Goal: Submit feedback/report problem

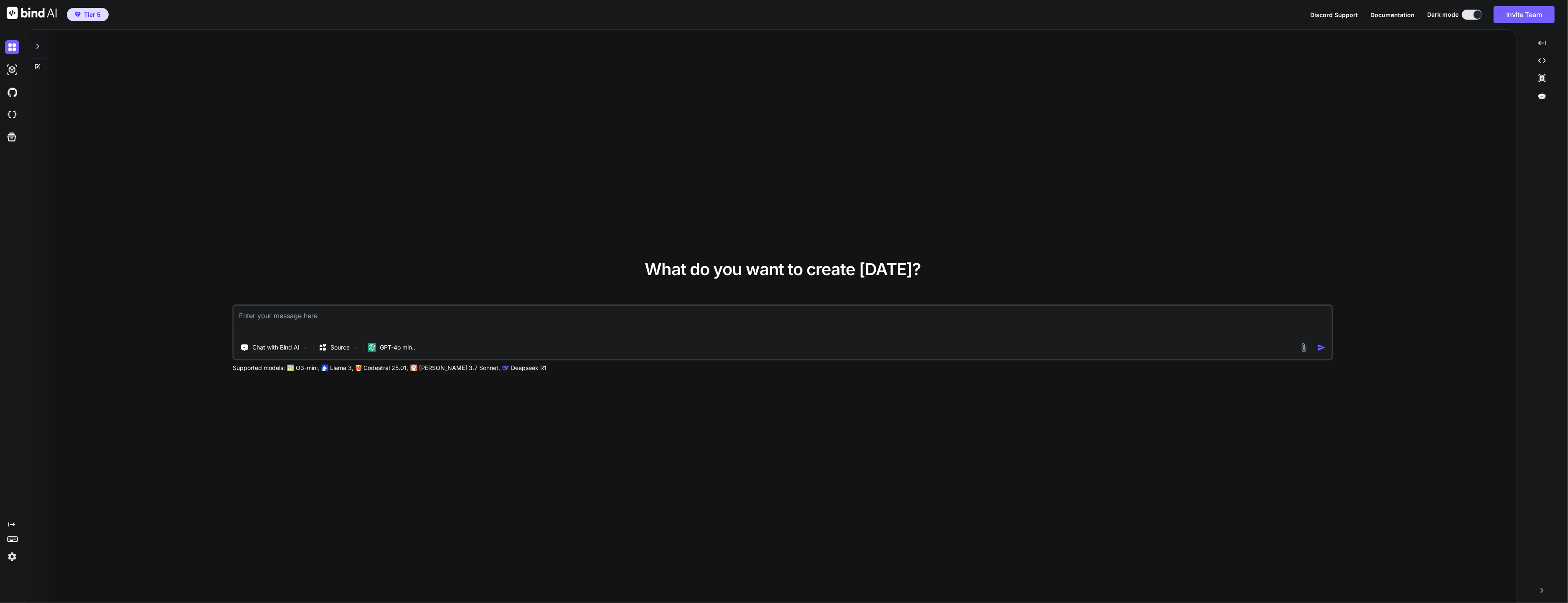
type textarea "x"
type textarea "t"
type textarea "x"
type textarea "tr"
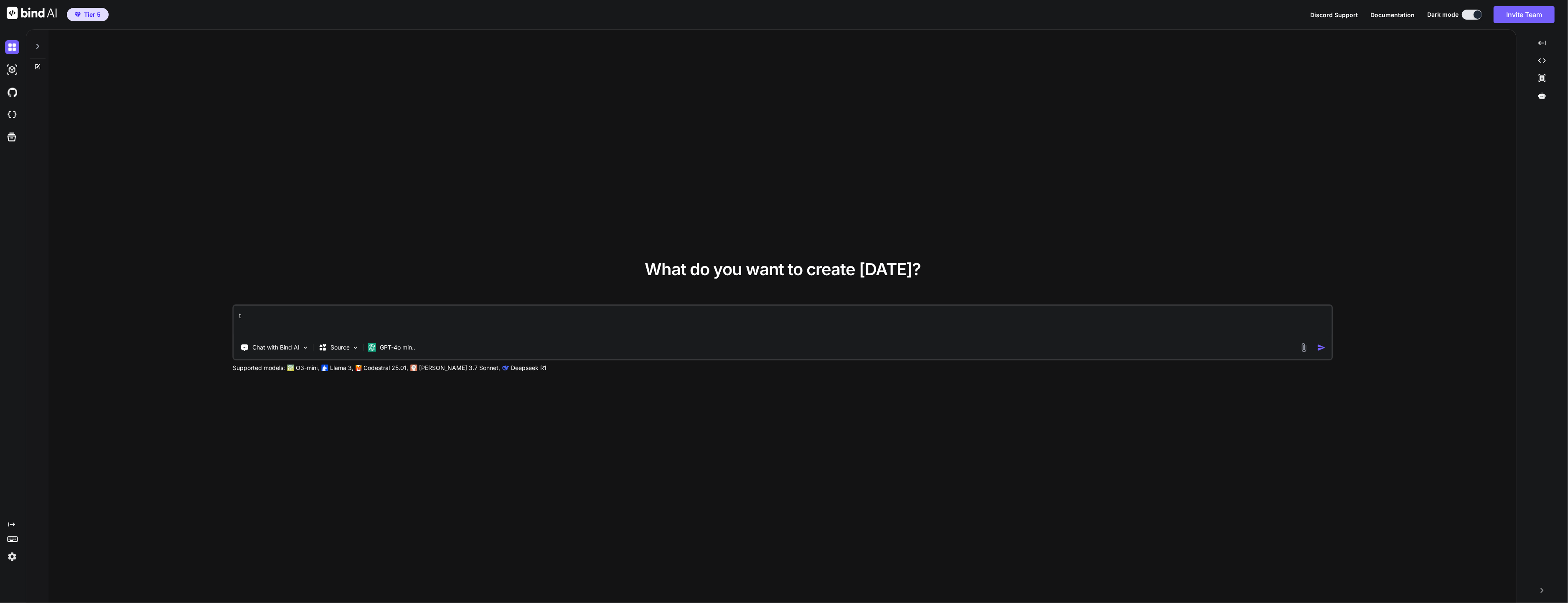
type textarea "x"
type textarea "trv"
type textarea "x"
type textarea "trv"
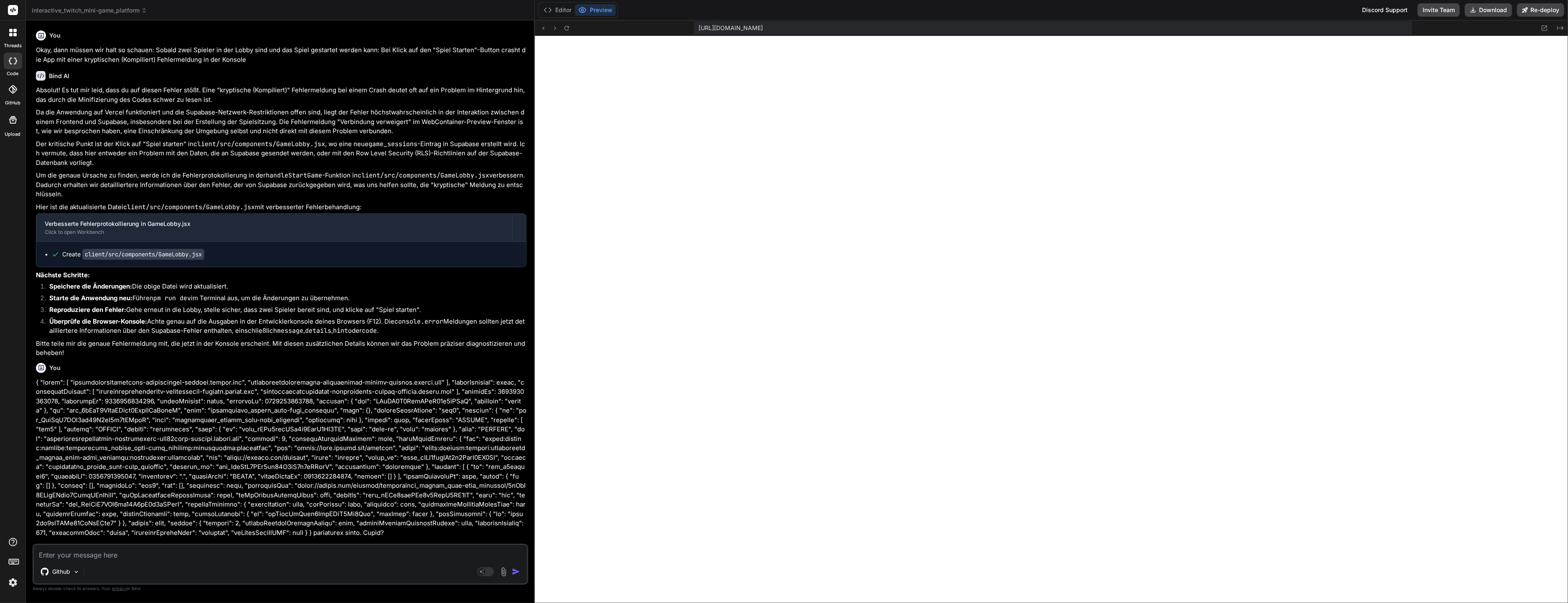
scroll to position [493, 0]
